Goal: Information Seeking & Learning: Learn about a topic

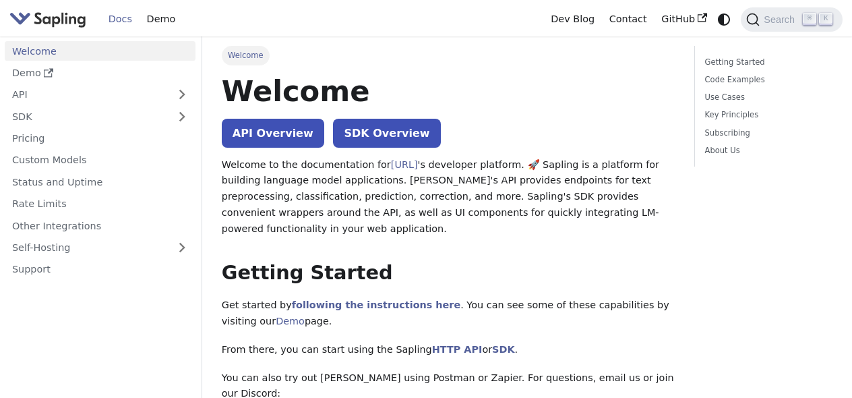
click at [269, 132] on link "API Overview" at bounding box center [273, 133] width 103 height 29
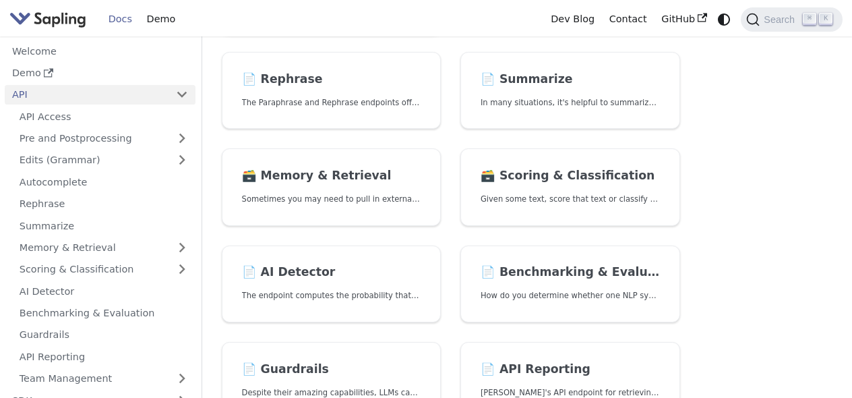
scroll to position [308, 0]
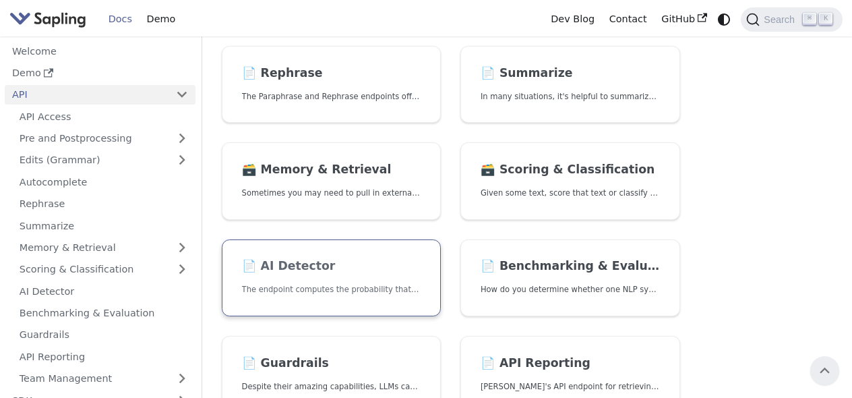
click at [334, 259] on h2 "📄️ AI Detector" at bounding box center [331, 266] width 179 height 15
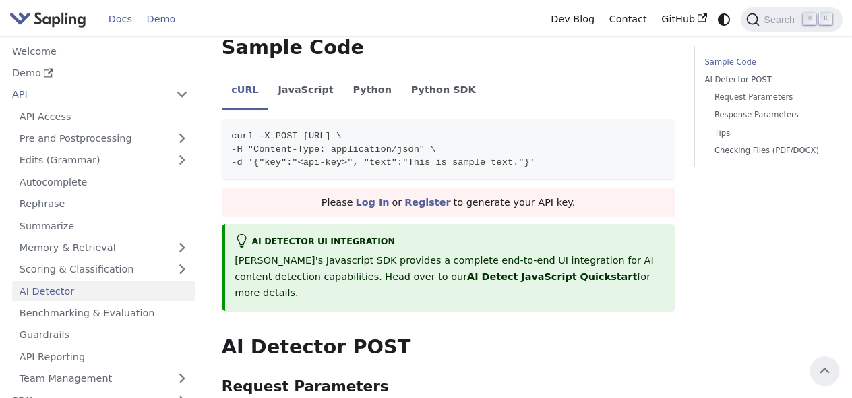
scroll to position [330, 0]
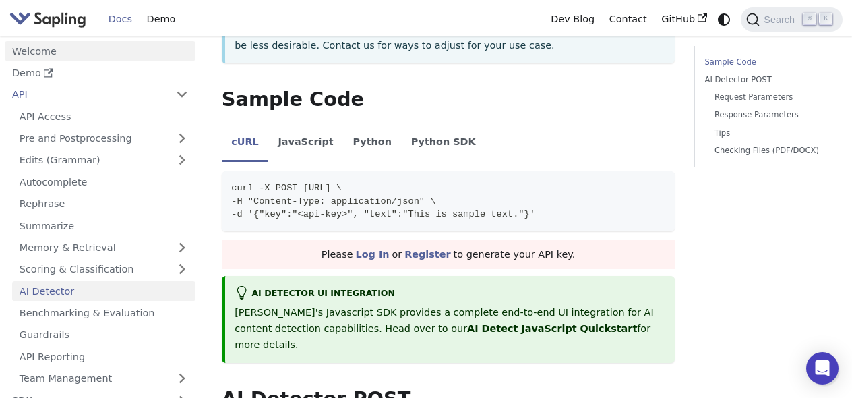
click at [34, 47] on link "Welcome" at bounding box center [100, 51] width 191 height 20
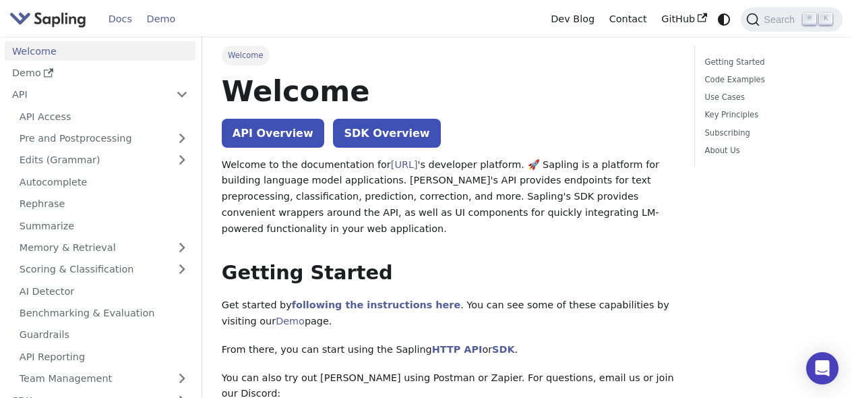
click at [150, 22] on link "Demo" at bounding box center [161, 19] width 43 height 21
click at [82, 223] on link "Summarize" at bounding box center [103, 226] width 183 height 20
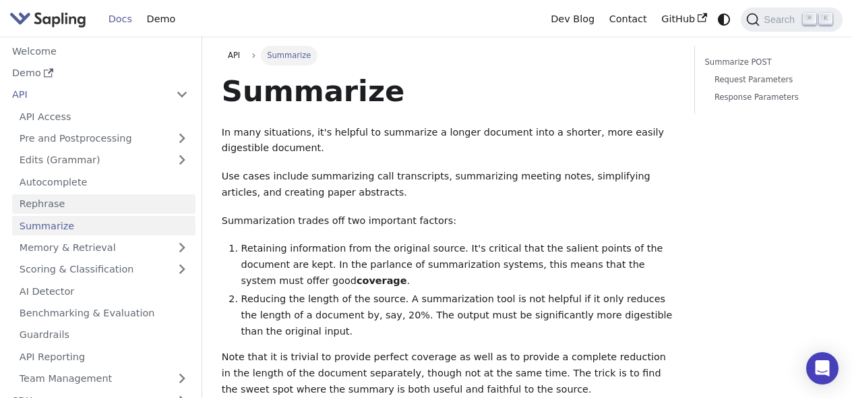
click at [71, 205] on link "Rephrase" at bounding box center [103, 204] width 183 height 20
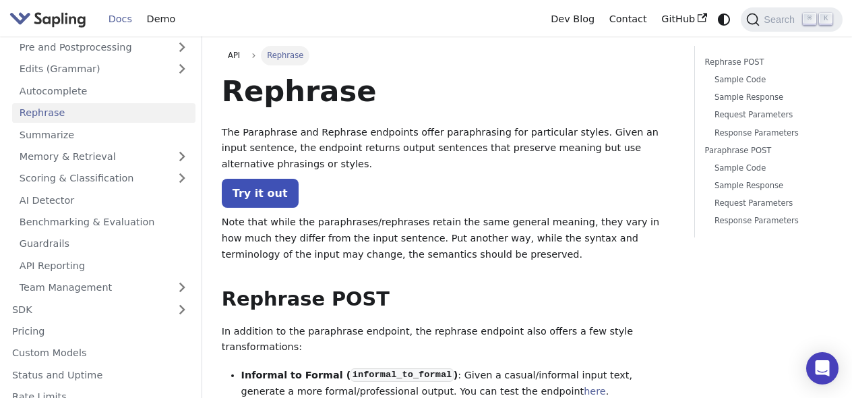
scroll to position [90, 0]
click at [57, 196] on link "AI Detector" at bounding box center [103, 201] width 183 height 20
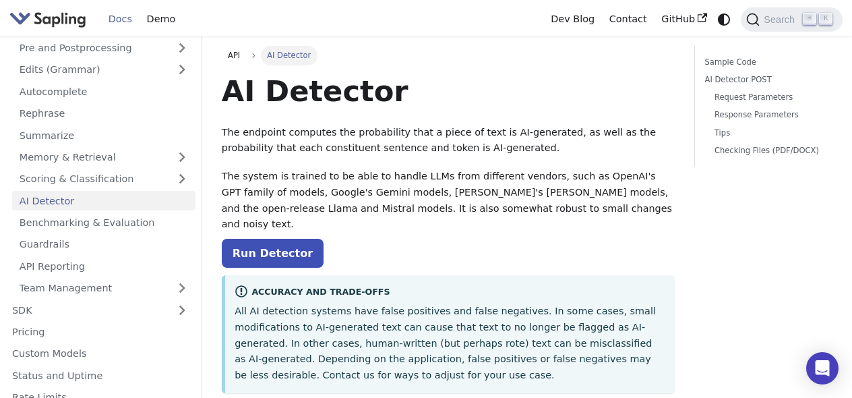
scroll to position [26, 0]
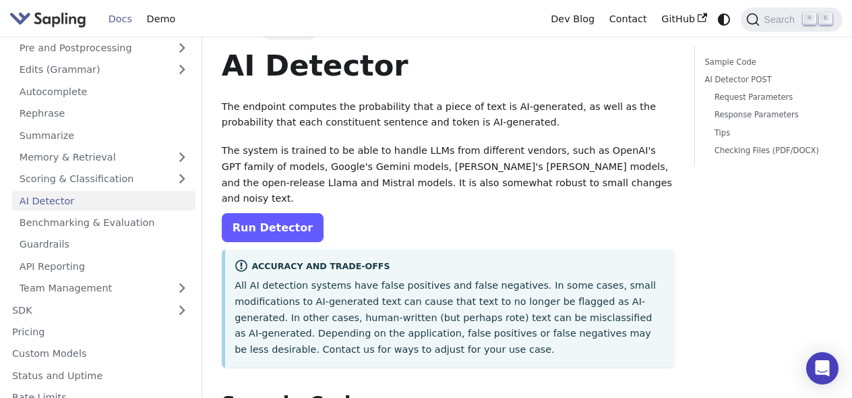
click at [272, 213] on link "Run Detector" at bounding box center [273, 227] width 102 height 29
